Goal: Check status

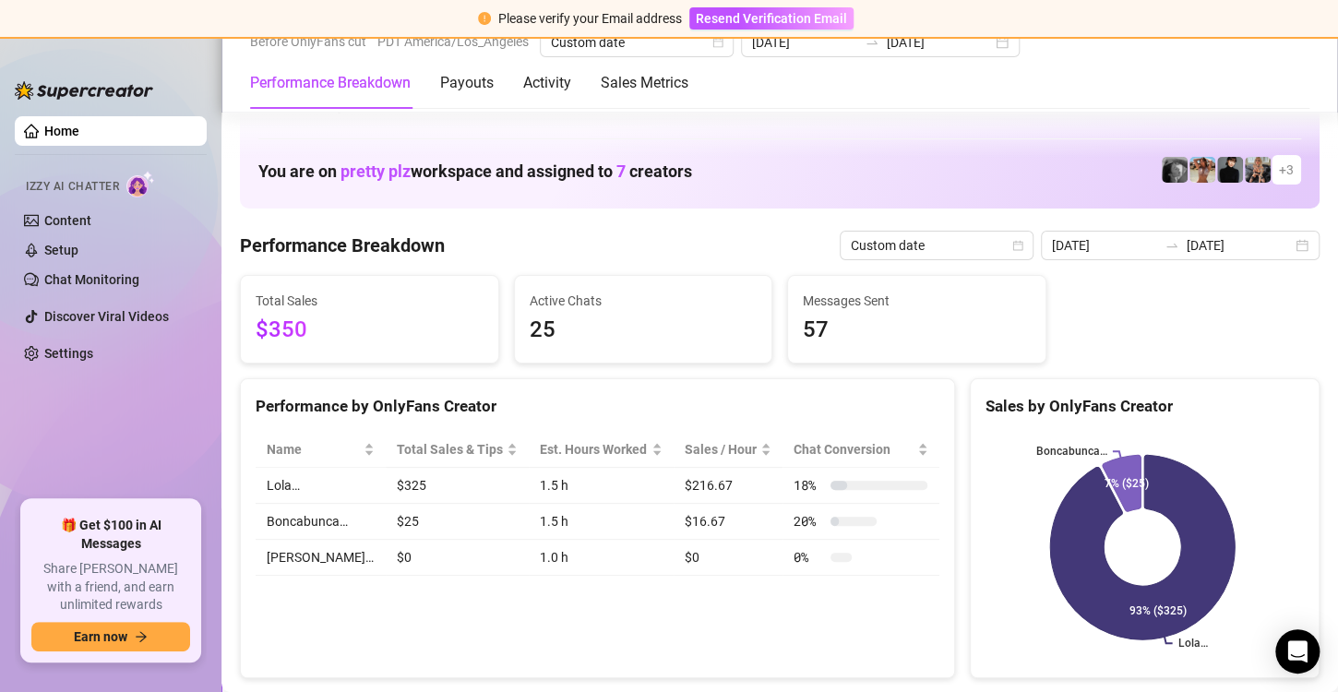
scroll to position [901, 0]
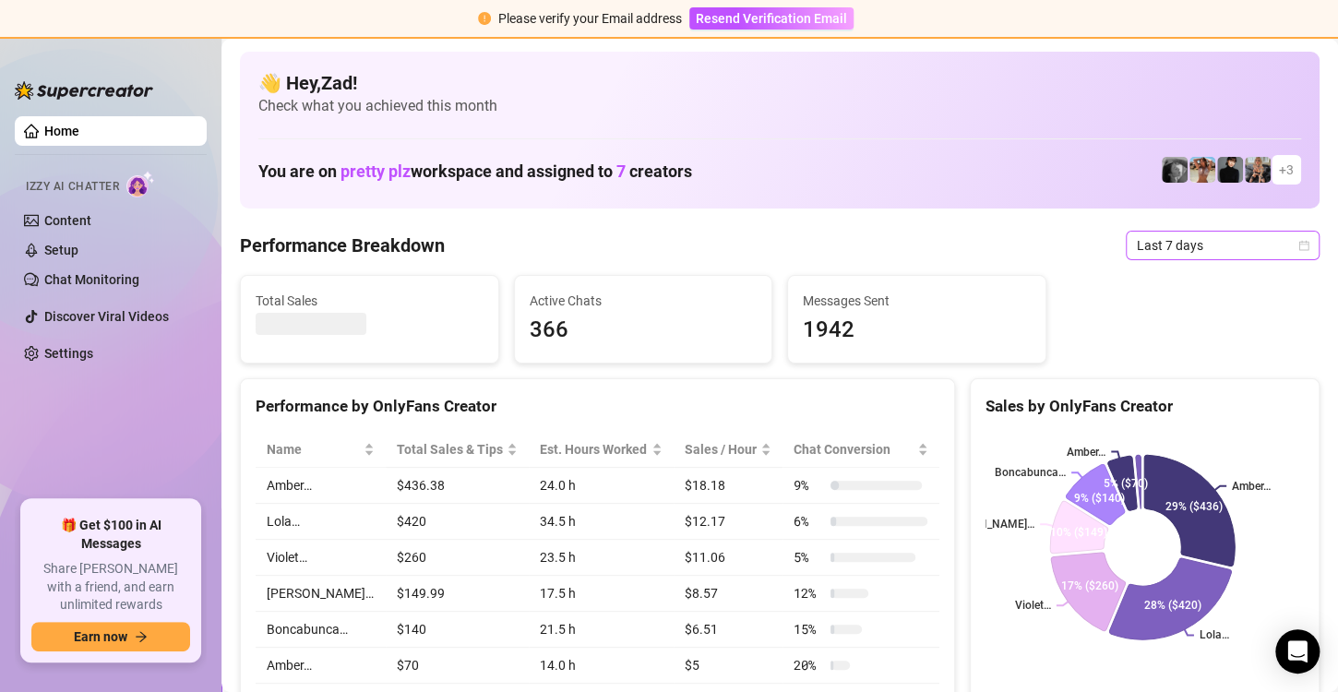
click at [1137, 242] on span "Last 7 days" at bounding box center [1223, 246] width 172 height 28
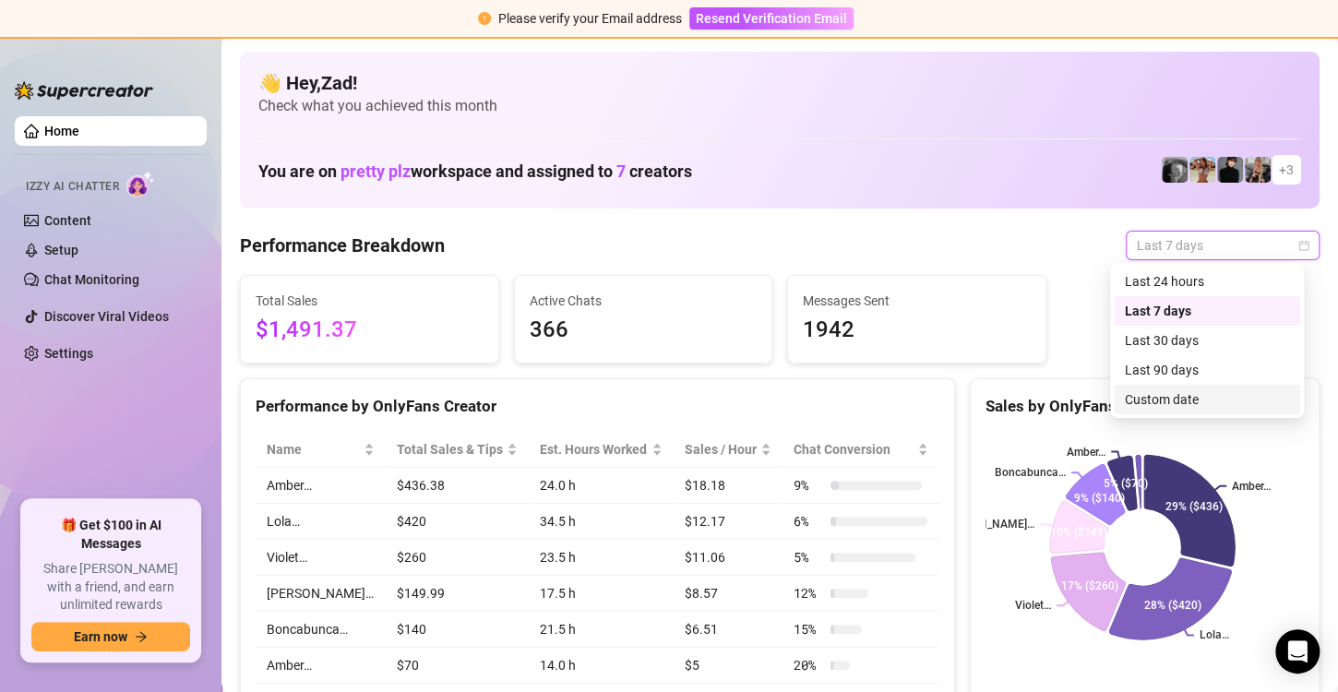
click at [1132, 399] on div "Custom date" at bounding box center [1207, 400] width 164 height 20
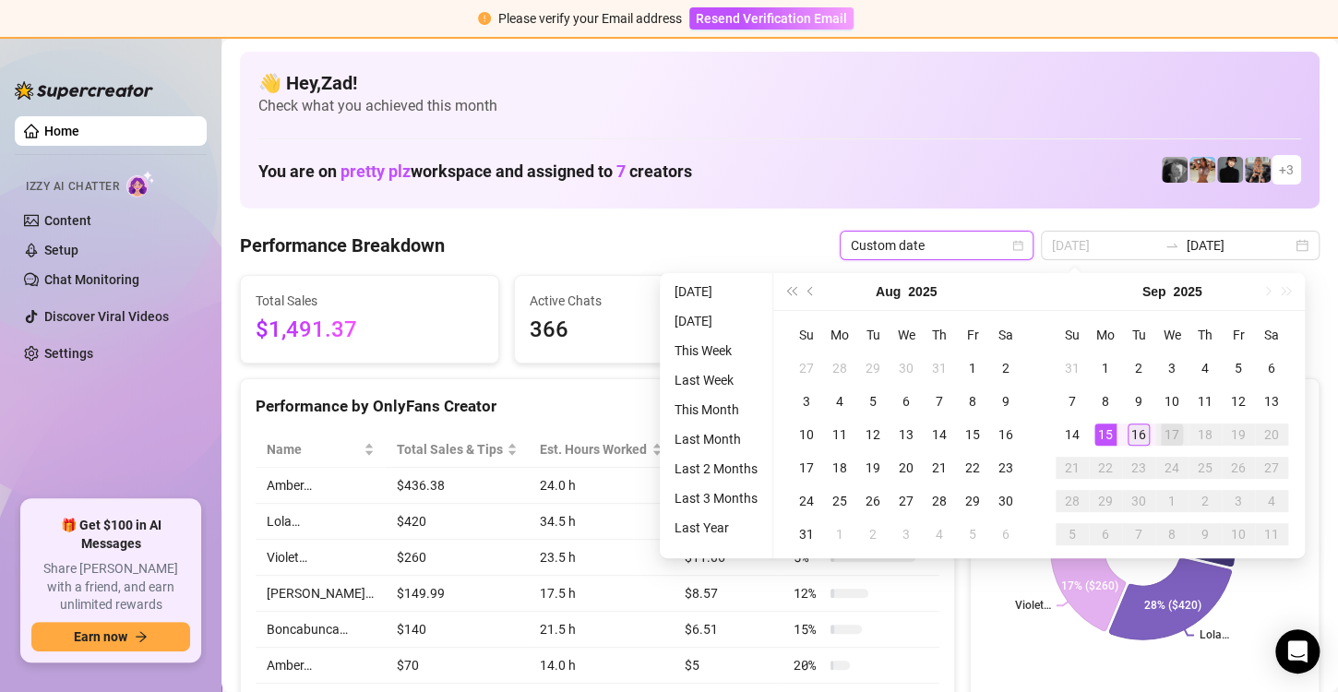
type input "[DATE]"
click at [1129, 429] on div "16" at bounding box center [1139, 435] width 22 height 22
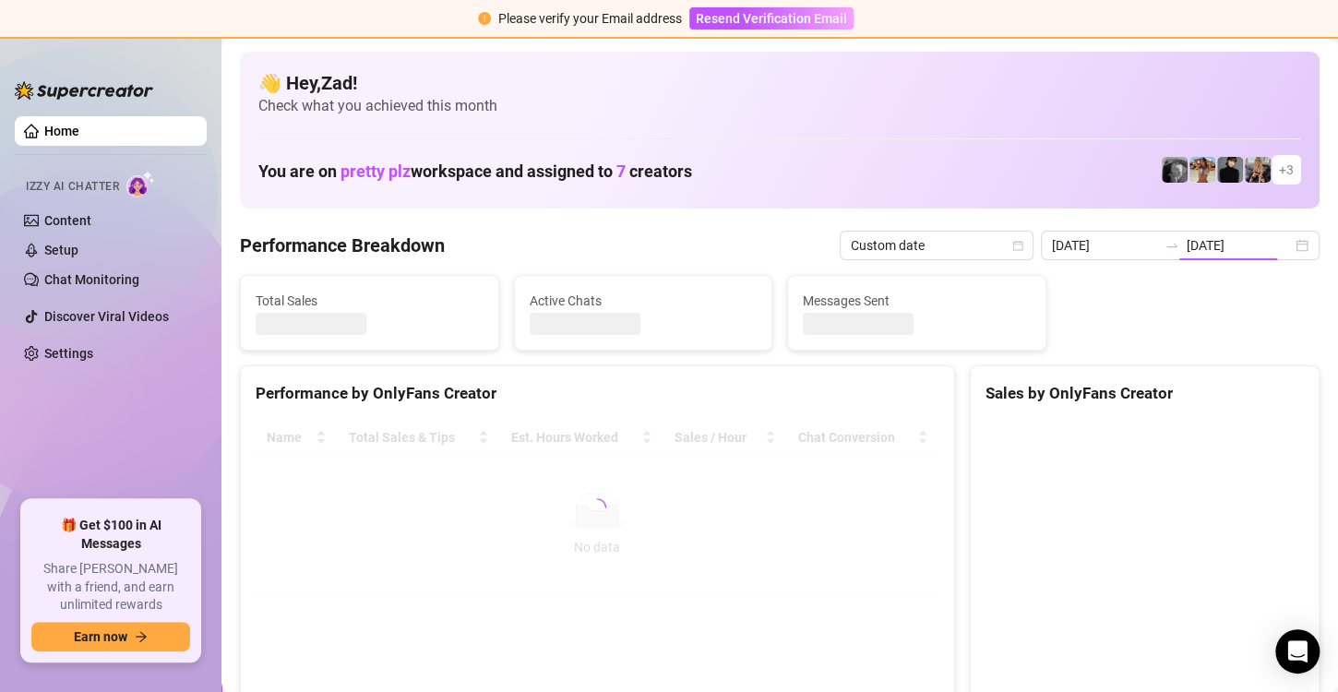
type input "[DATE]"
